Goal: Information Seeking & Learning: Find contact information

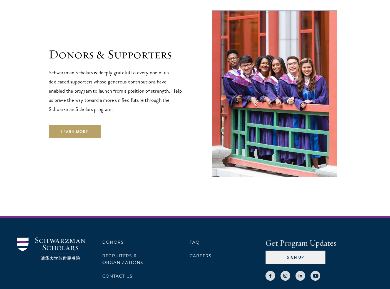
scroll to position [1682, 0]
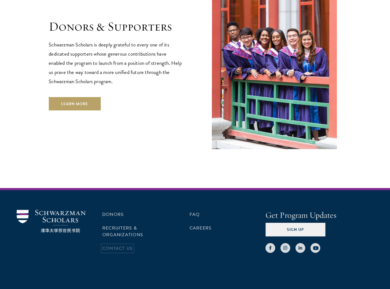
click at [116, 245] on link "Contact Us" at bounding box center [117, 248] width 30 height 7
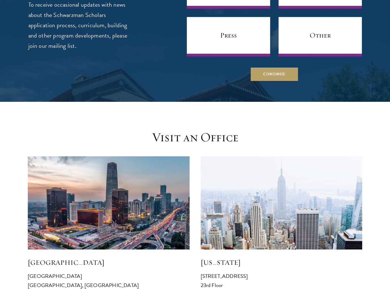
scroll to position [500, 0]
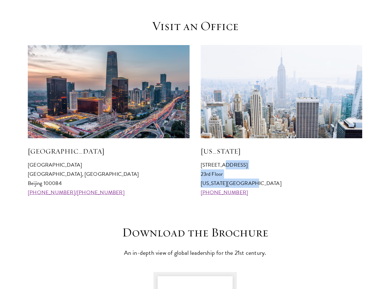
drag, startPoint x: 202, startPoint y: 164, endPoint x: 251, endPoint y: 185, distance: 53.8
click at [251, 185] on p "[STREET_ADDRESS][US_STATE] [PHONE_NUMBER]" at bounding box center [282, 178] width 162 height 37
click at [256, 181] on p "[STREET_ADDRESS][US_STATE] [PHONE_NUMBER]" at bounding box center [282, 178] width 162 height 37
drag, startPoint x: 255, startPoint y: 181, endPoint x: 197, endPoint y: 143, distance: 69.1
click at [197, 143] on div "[GEOGRAPHIC_DATA] [GEOGRAPHIC_DATA] 100084 [PHONE_NUMBER]/[PHONE_NUMBER] [US_ST…" at bounding box center [195, 121] width 334 height 152
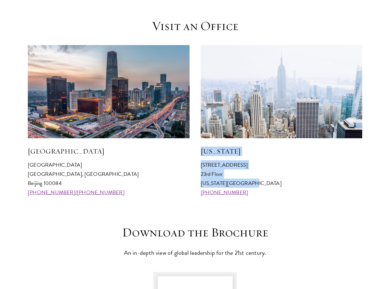
click at [265, 160] on p "[STREET_ADDRESS][US_STATE] [PHONE_NUMBER]" at bounding box center [282, 178] width 162 height 37
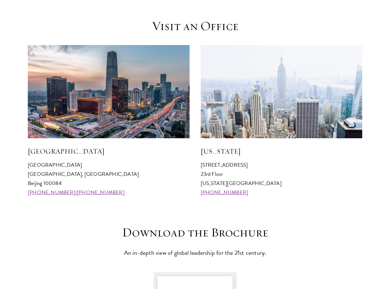
click at [264, 159] on div "[US_STATE] [STREET_ADDRESS][US_STATE] [PHONE_NUMBER]" at bounding box center [282, 121] width 162 height 152
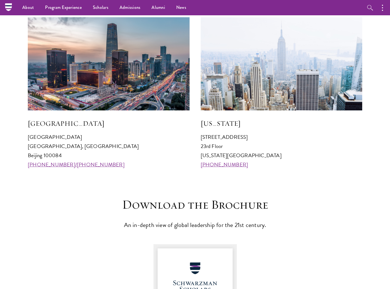
scroll to position [445, 0]
